Goal: Task Accomplishment & Management: Manage account settings

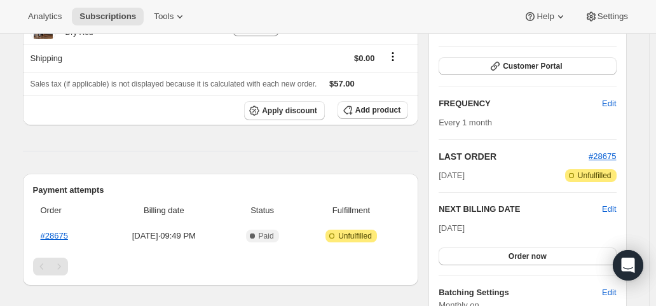
scroll to position [191, 0]
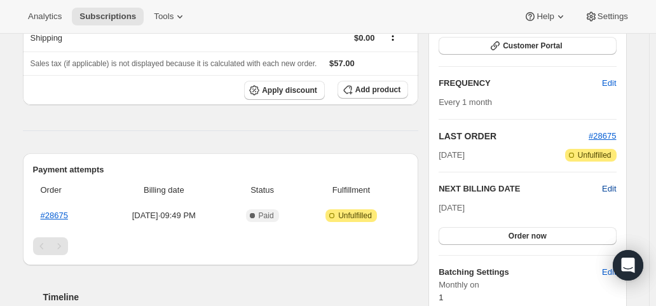
click at [614, 190] on span "Edit" at bounding box center [609, 188] width 14 height 13
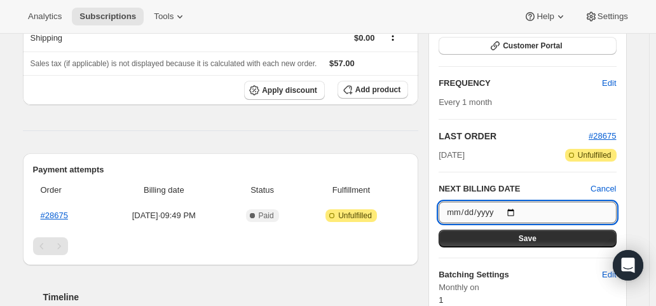
click at [518, 211] on input "[DATE]" at bounding box center [526, 212] width 177 height 22
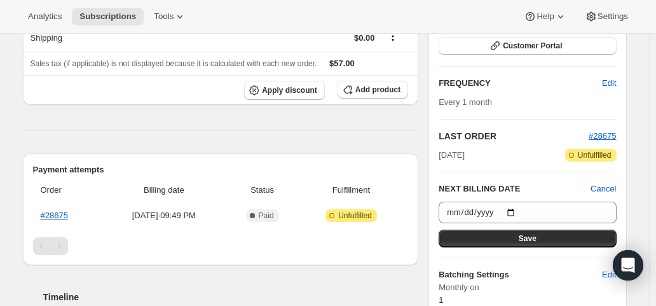
click at [375, 14] on div "Analytics Subscriptions Tools Help Settings" at bounding box center [328, 17] width 656 height 34
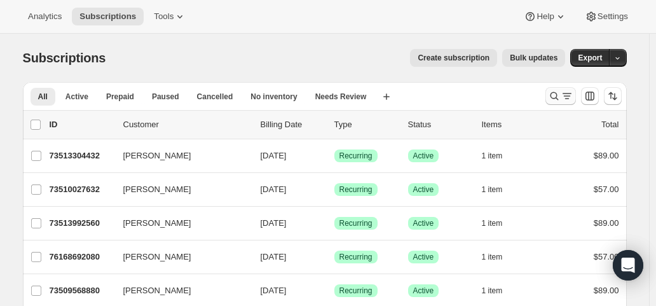
click at [568, 96] on icon "Search and filter results" at bounding box center [566, 96] width 13 height 13
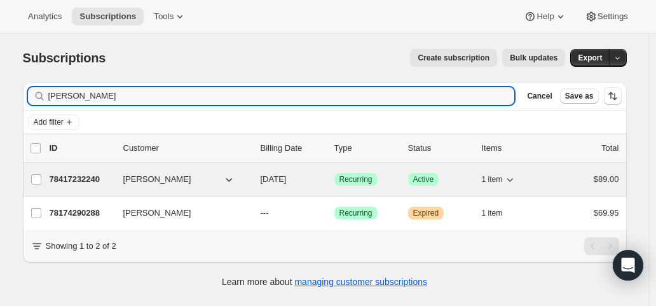
type input "[PERSON_NAME]"
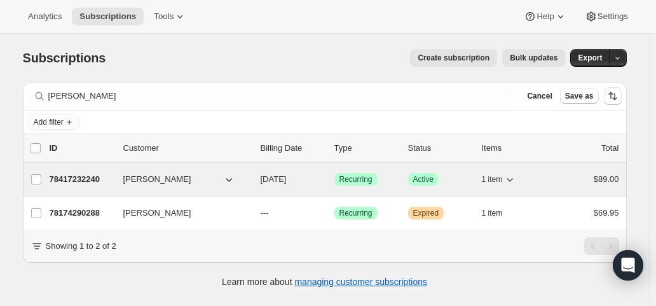
click at [285, 184] on div "78417232240 [PERSON_NAME] [DATE] Success Recurring Success Active 1 item $89.00" at bounding box center [334, 179] width 569 height 18
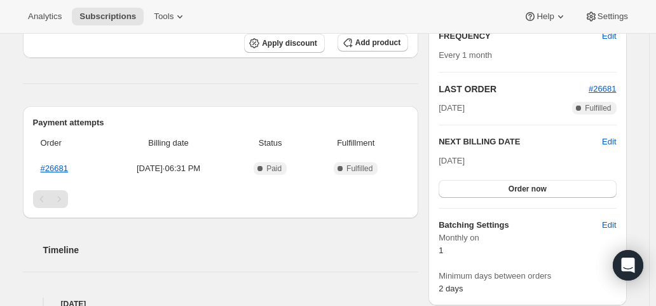
scroll to position [254, 0]
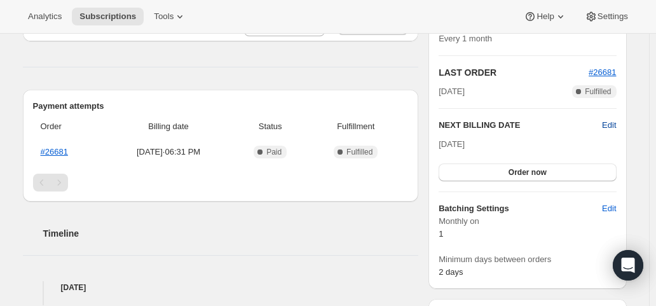
click at [607, 125] on span "Edit" at bounding box center [609, 125] width 14 height 13
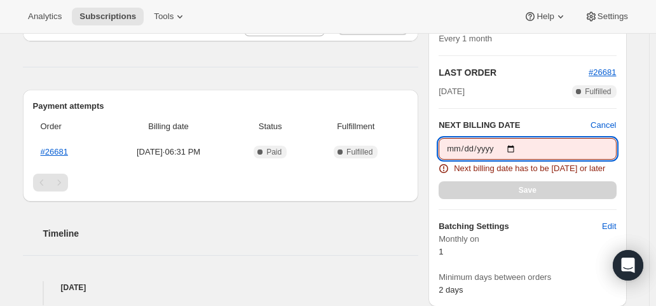
click at [516, 145] on input "[DATE]" at bounding box center [526, 149] width 177 height 22
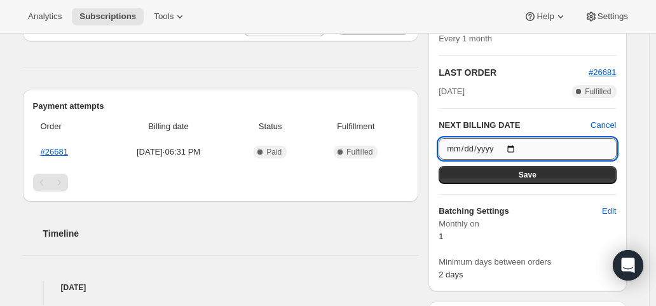
type input "[DATE]"
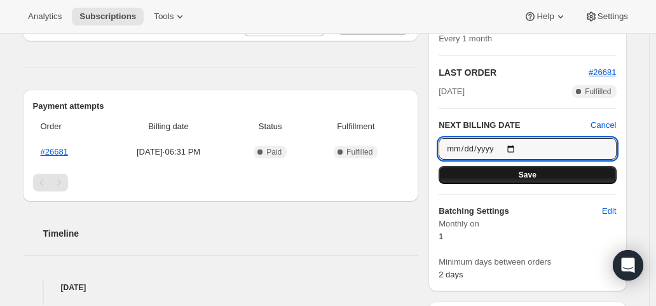
click at [552, 170] on button "Save" at bounding box center [526, 175] width 177 height 18
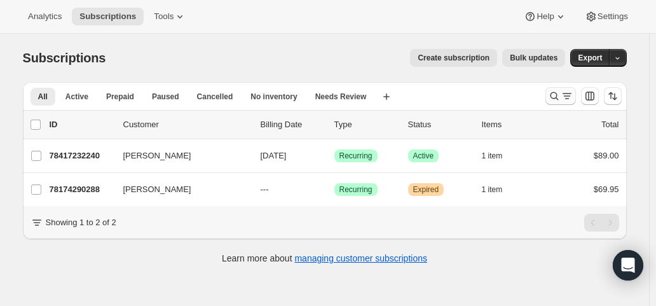
click at [564, 97] on icon "Search and filter results" at bounding box center [566, 96] width 13 height 13
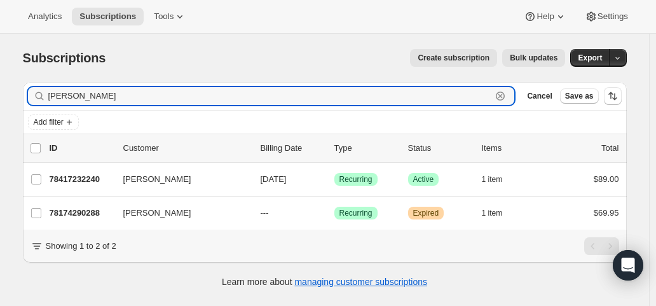
drag, startPoint x: 76, startPoint y: 96, endPoint x: 32, endPoint y: 100, distance: 44.0
click at [32, 100] on div "[PERSON_NAME]" at bounding box center [271, 96] width 487 height 18
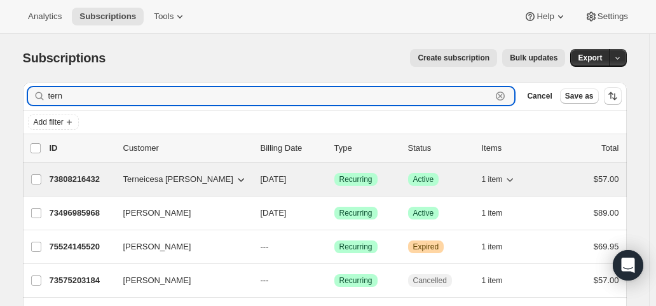
type input "tern"
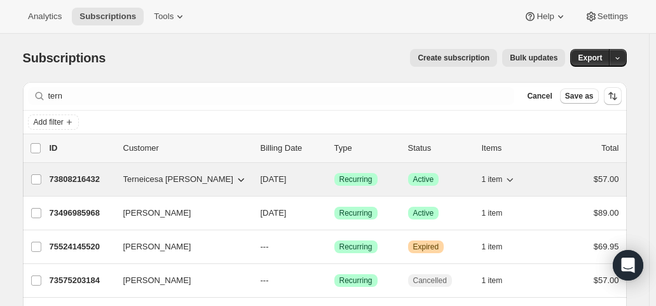
click at [286, 184] on span "[DATE]" at bounding box center [273, 179] width 26 height 10
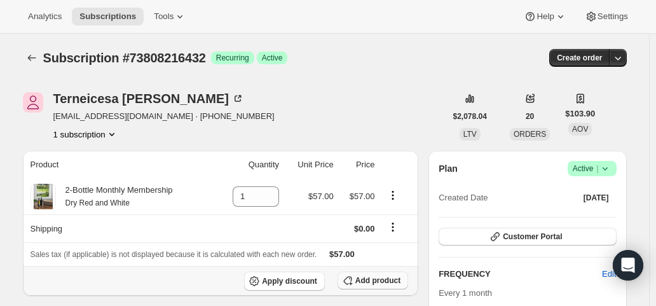
click at [368, 279] on span "Add product" at bounding box center [377, 280] width 45 height 10
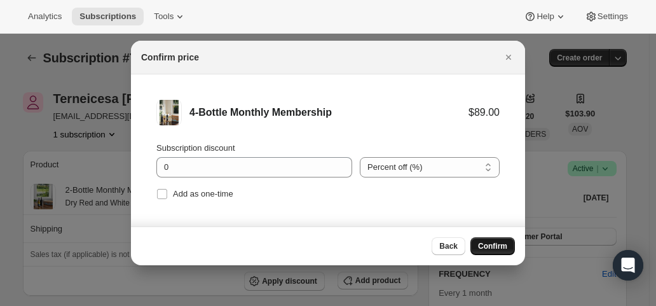
click at [486, 248] on span "Confirm" at bounding box center [492, 246] width 29 height 10
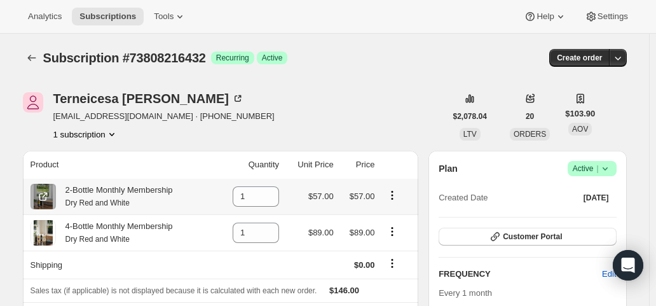
click at [396, 196] on icon "Product actions" at bounding box center [392, 195] width 13 height 13
click at [273, 199] on icon at bounding box center [270, 201] width 6 height 4
type input "0"
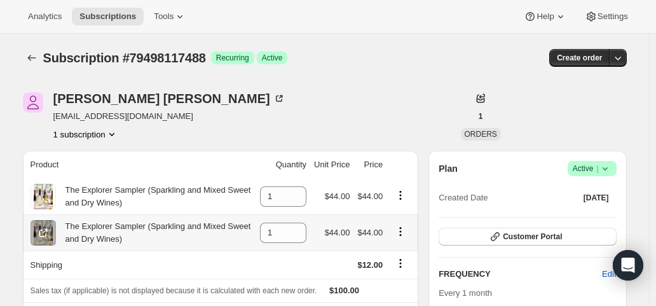
click at [401, 231] on icon "Product actions" at bounding box center [400, 231] width 13 height 13
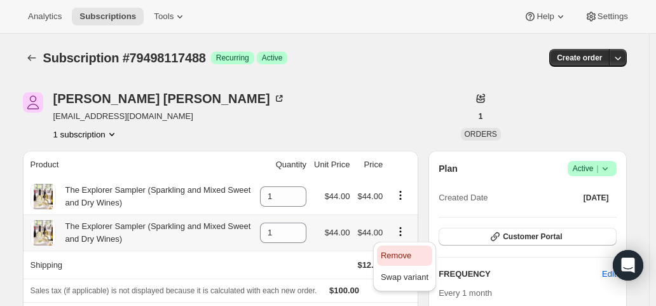
click at [401, 253] on span "Remove" at bounding box center [395, 255] width 30 height 10
type input "0"
